Goal: Information Seeking & Learning: Learn about a topic

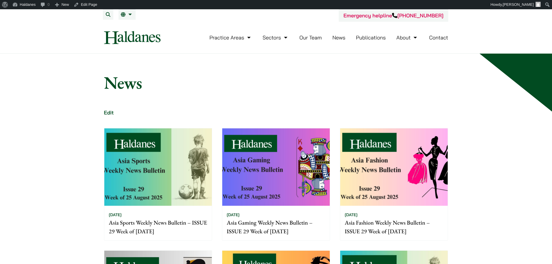
click at [382, 34] on li "Publications" at bounding box center [371, 37] width 30 height 12
click at [381, 36] on link "Publications" at bounding box center [371, 37] width 30 height 7
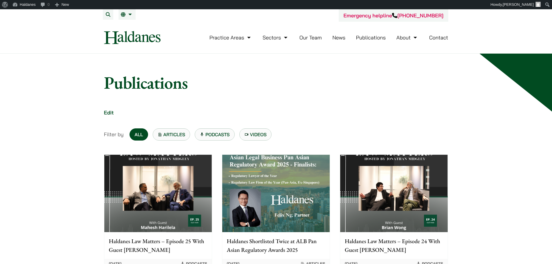
click at [307, 40] on link "Our Team" at bounding box center [310, 37] width 22 height 7
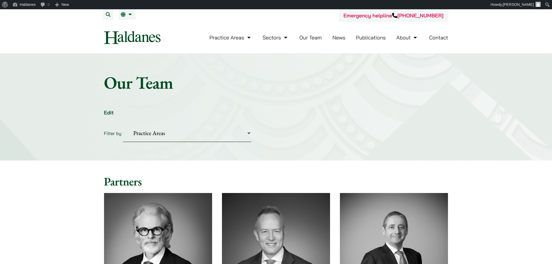
click at [336, 36] on link "News" at bounding box center [338, 37] width 13 height 7
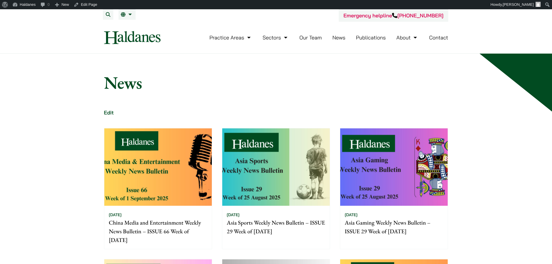
click at [164, 141] on img at bounding box center [157, 166] width 107 height 77
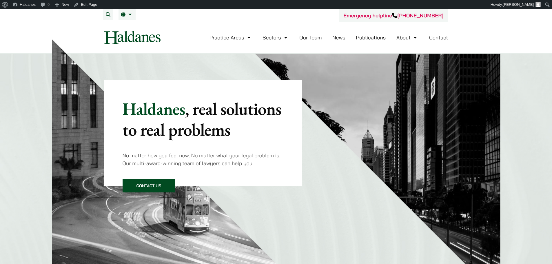
click at [339, 36] on link "News" at bounding box center [338, 37] width 13 height 7
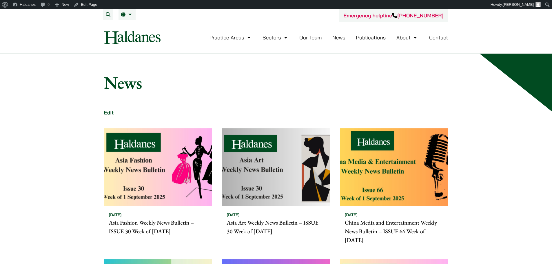
click at [294, 145] on img at bounding box center [275, 166] width 107 height 77
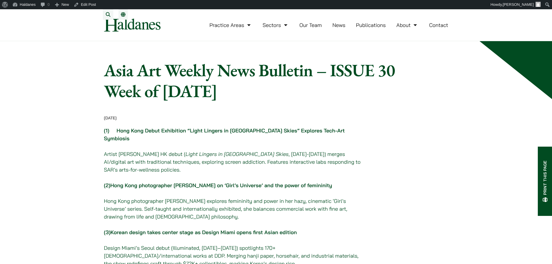
click at [340, 28] on link "News" at bounding box center [338, 25] width 13 height 7
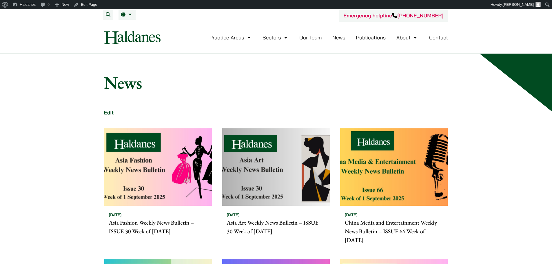
click at [133, 142] on img at bounding box center [157, 166] width 107 height 77
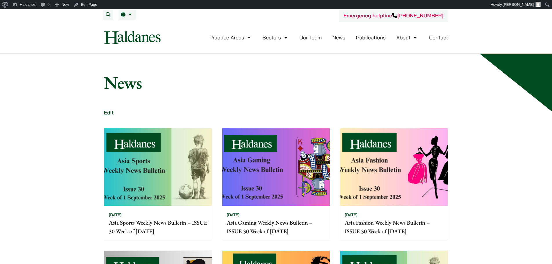
click at [272, 147] on img at bounding box center [275, 166] width 107 height 77
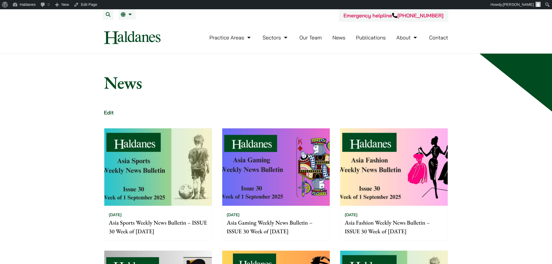
click at [172, 139] on img at bounding box center [157, 166] width 107 height 77
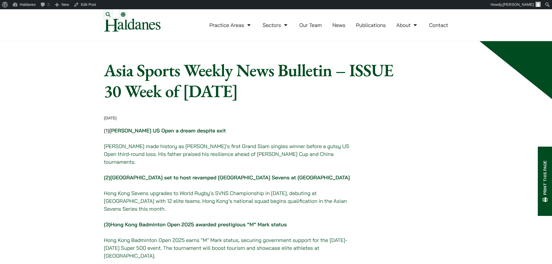
click at [74, 41] on header "Practice Areas Antitrust and Competition Law Civil Litigation & Dispute Resolut…" at bounding box center [276, 25] width 552 height 32
